Goal: Task Accomplishment & Management: Manage account settings

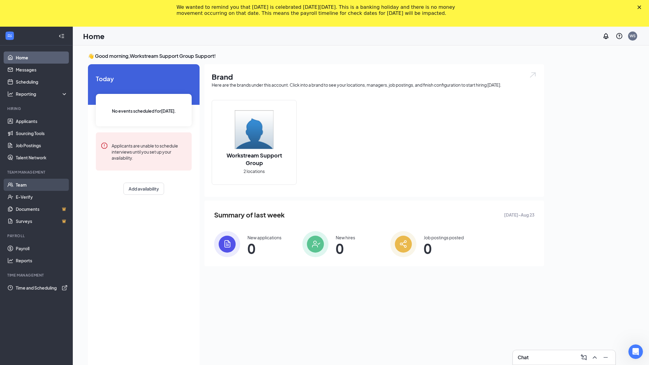
click at [49, 187] on link "Team" at bounding box center [42, 185] width 52 height 12
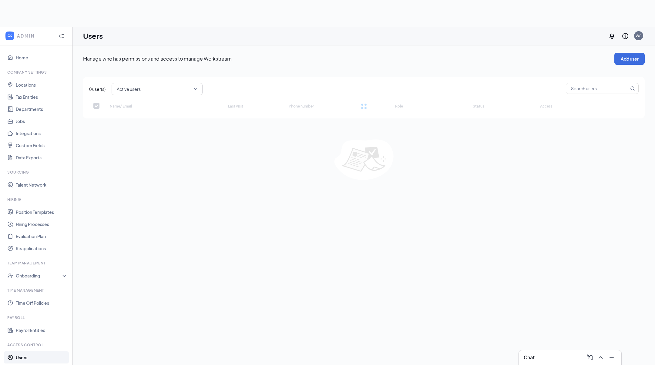
checkbox input "false"
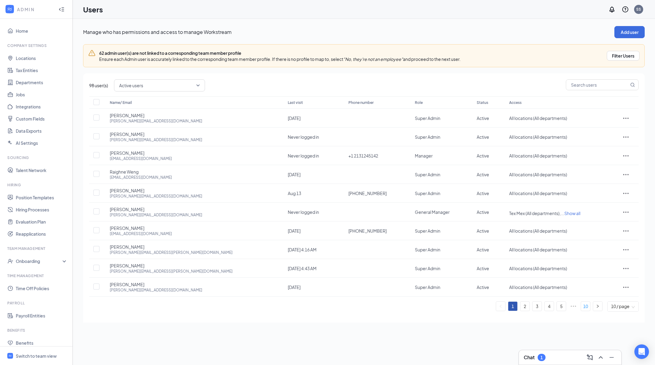
click at [581, 306] on link "10" at bounding box center [585, 306] width 9 height 9
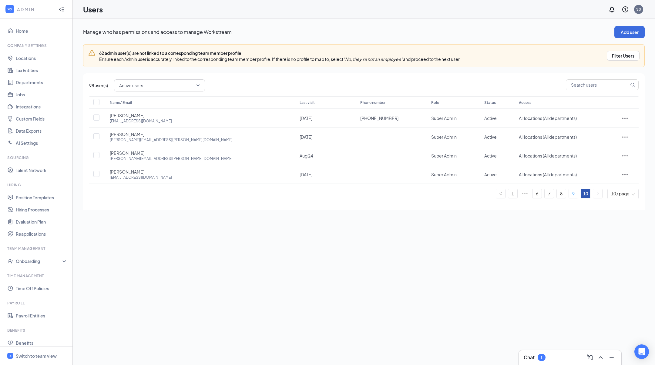
click at [569, 195] on link "9" at bounding box center [573, 193] width 9 height 9
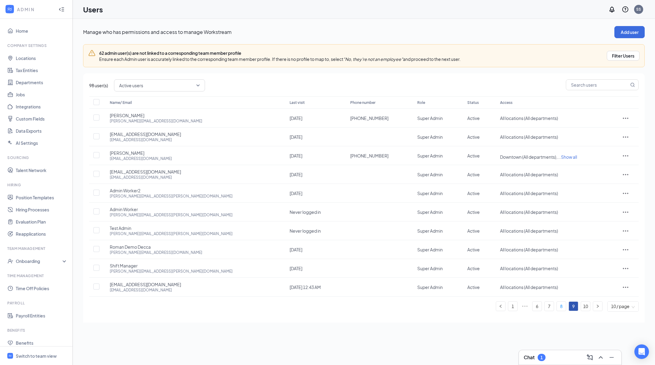
click at [557, 307] on link "8" at bounding box center [561, 306] width 9 height 9
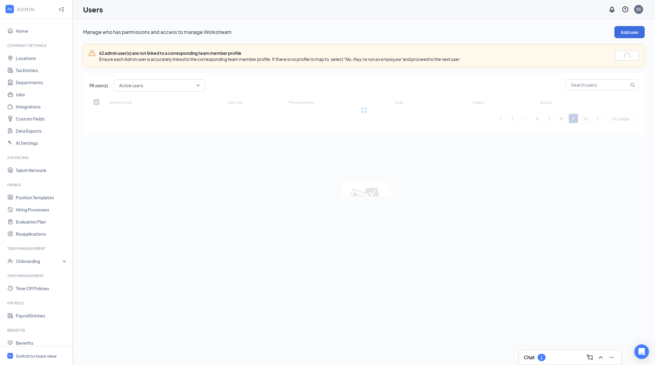
checkbox input "false"
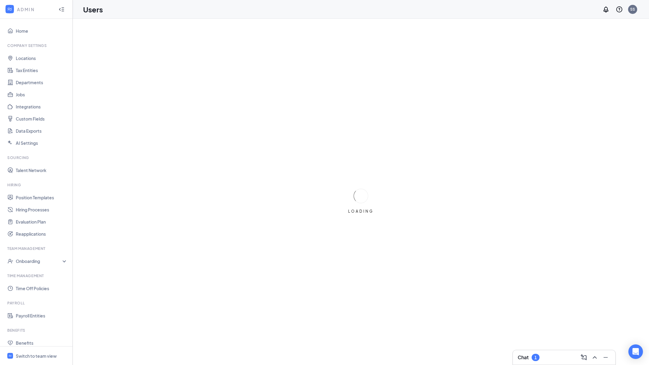
click at [36, 324] on ul "Home Company Settings Locations Tax Entities Departments Jobs Integrations Cust…" at bounding box center [36, 205] width 72 height 372
click at [37, 320] on link "Payroll Entities" at bounding box center [42, 316] width 52 height 12
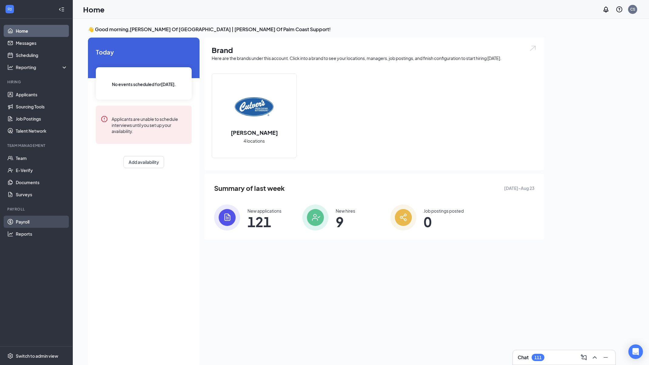
click at [35, 221] on link "Payroll" at bounding box center [42, 222] width 52 height 12
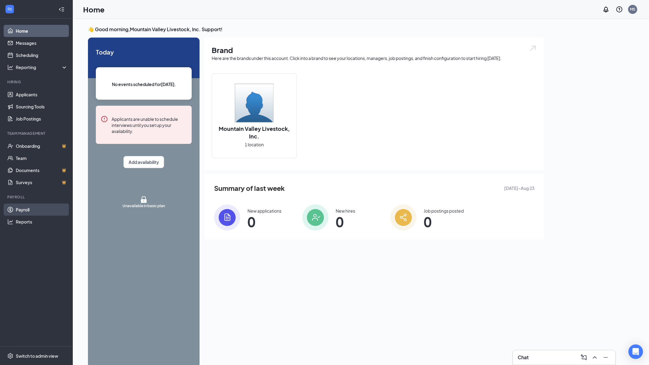
click at [35, 214] on link "Payroll" at bounding box center [42, 210] width 52 height 12
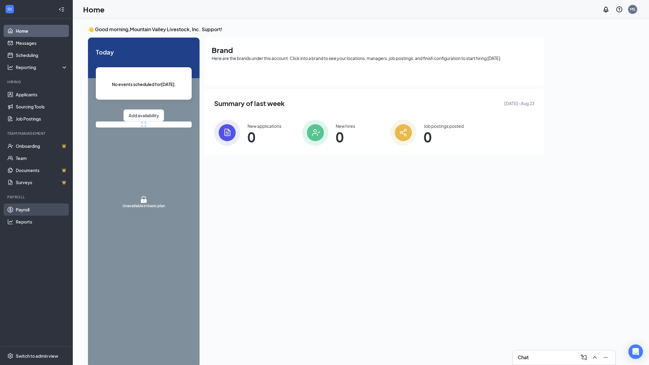
click at [29, 208] on link "Payroll" at bounding box center [42, 210] width 52 height 12
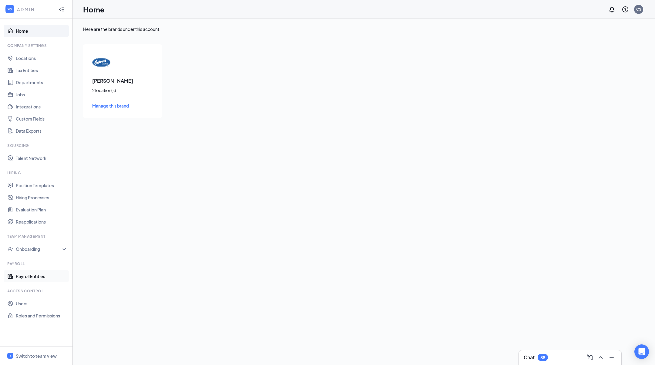
click at [41, 280] on link "Payroll Entities" at bounding box center [42, 277] width 52 height 12
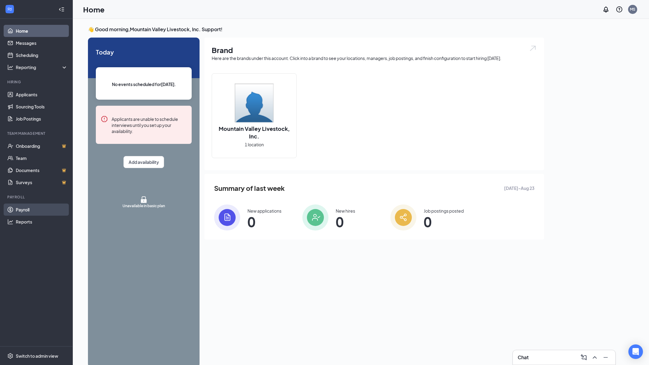
click at [25, 211] on link "Payroll" at bounding box center [42, 210] width 52 height 12
